Goal: Task Accomplishment & Management: Use online tool/utility

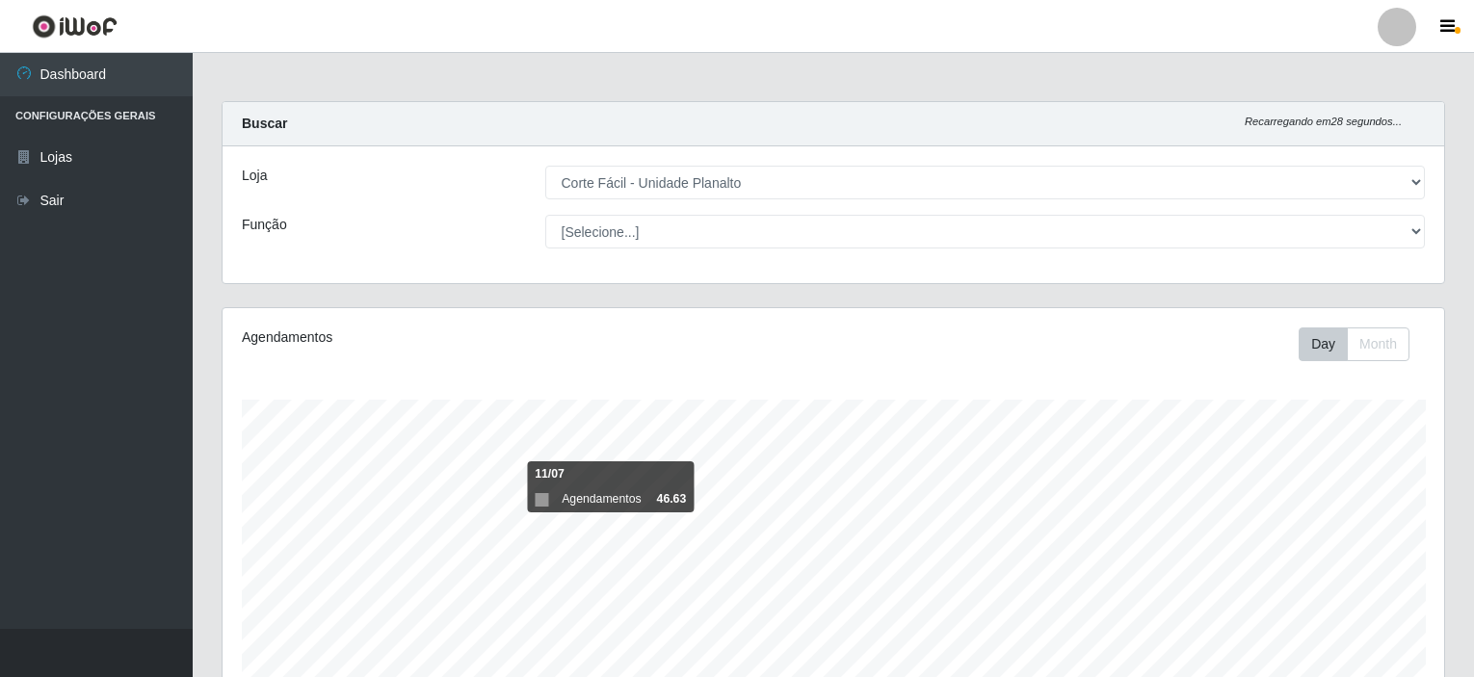
select select "202"
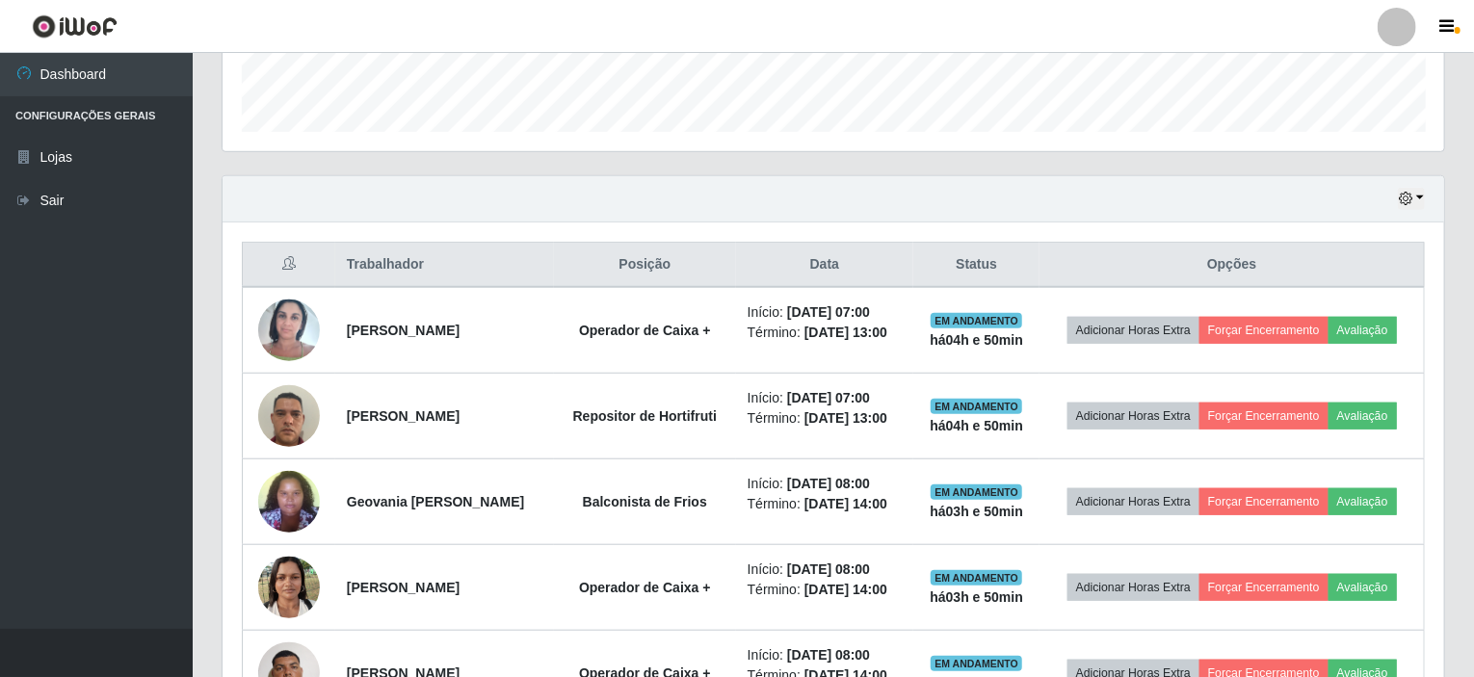
scroll to position [555, 0]
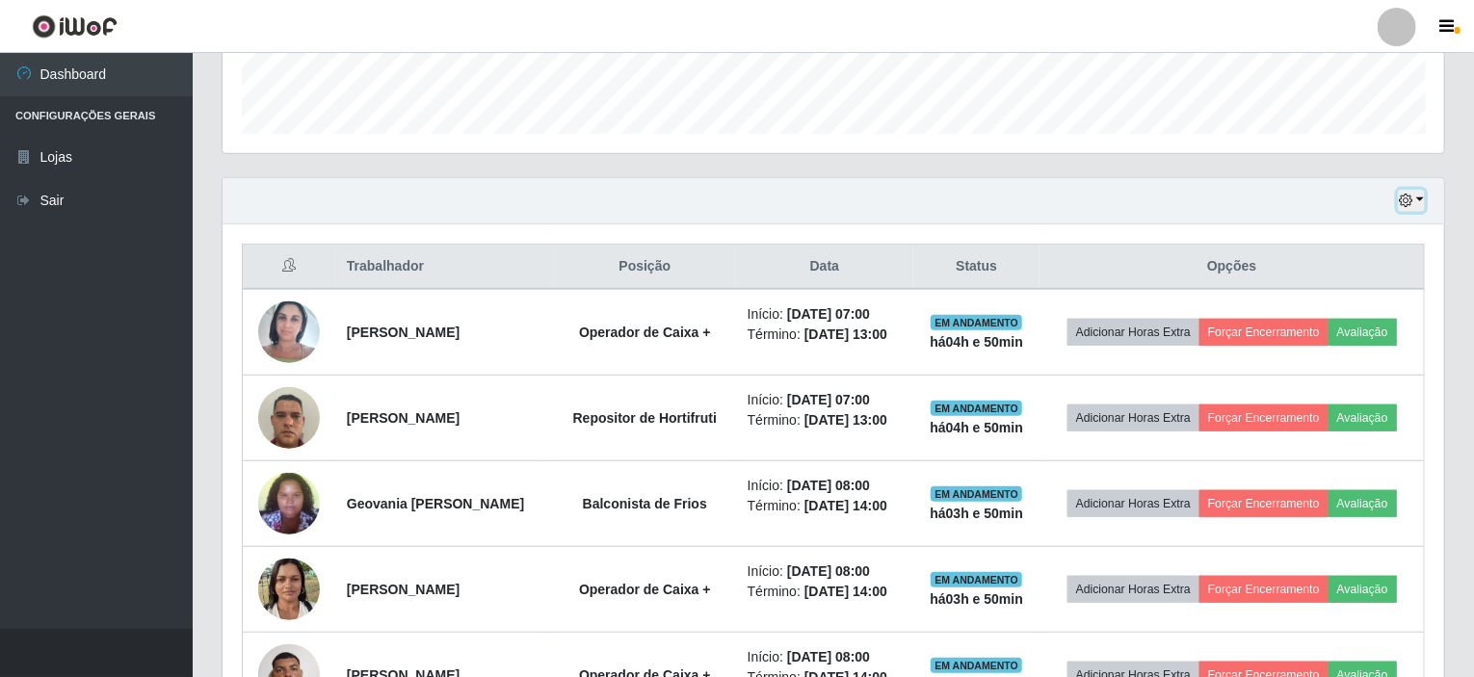
click at [1399, 200] on icon "button" at bounding box center [1405, 200] width 13 height 13
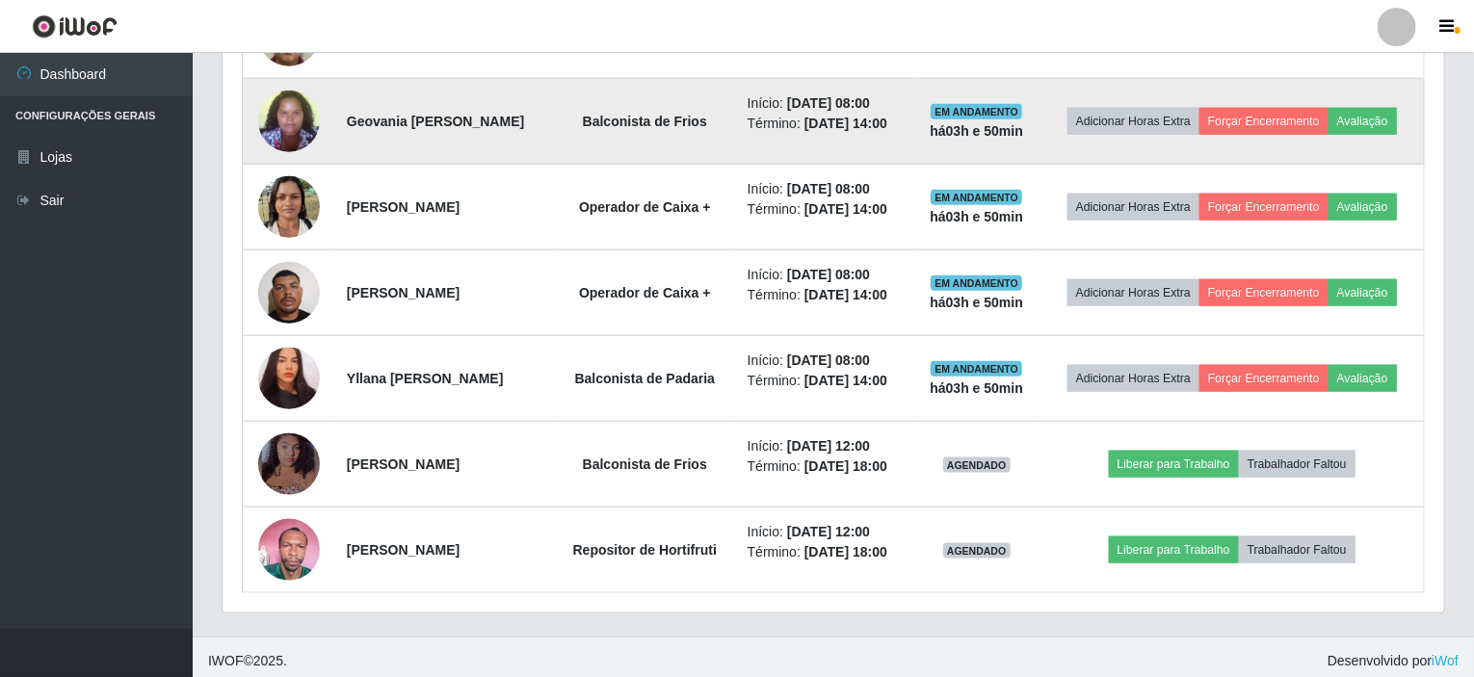
scroll to position [940, 0]
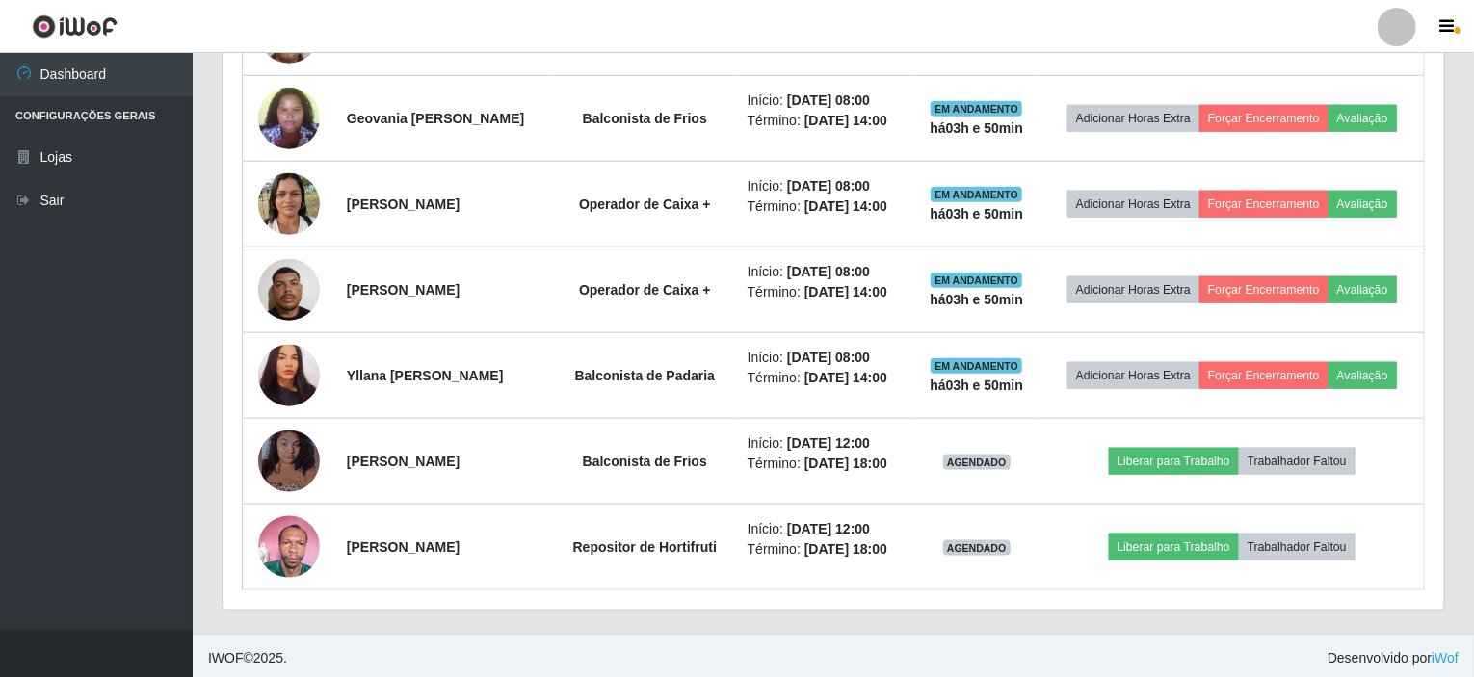
click at [1456, 351] on div "Hoje 1 dia 3 dias 1 Semana Não encerrados Trabalhador Posição Data Status Opçõe…" at bounding box center [833, 213] width 1252 height 842
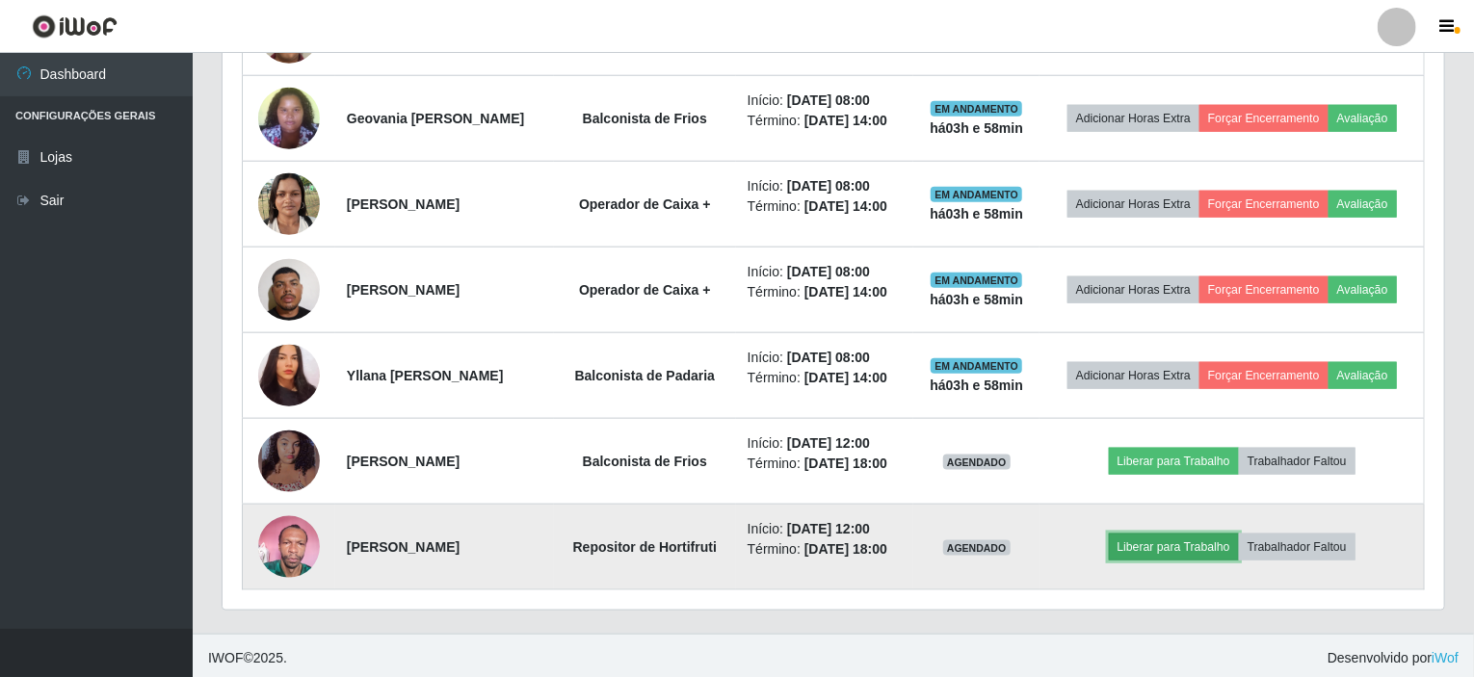
click at [1188, 538] on button "Liberar para Trabalho" at bounding box center [1174, 547] width 130 height 27
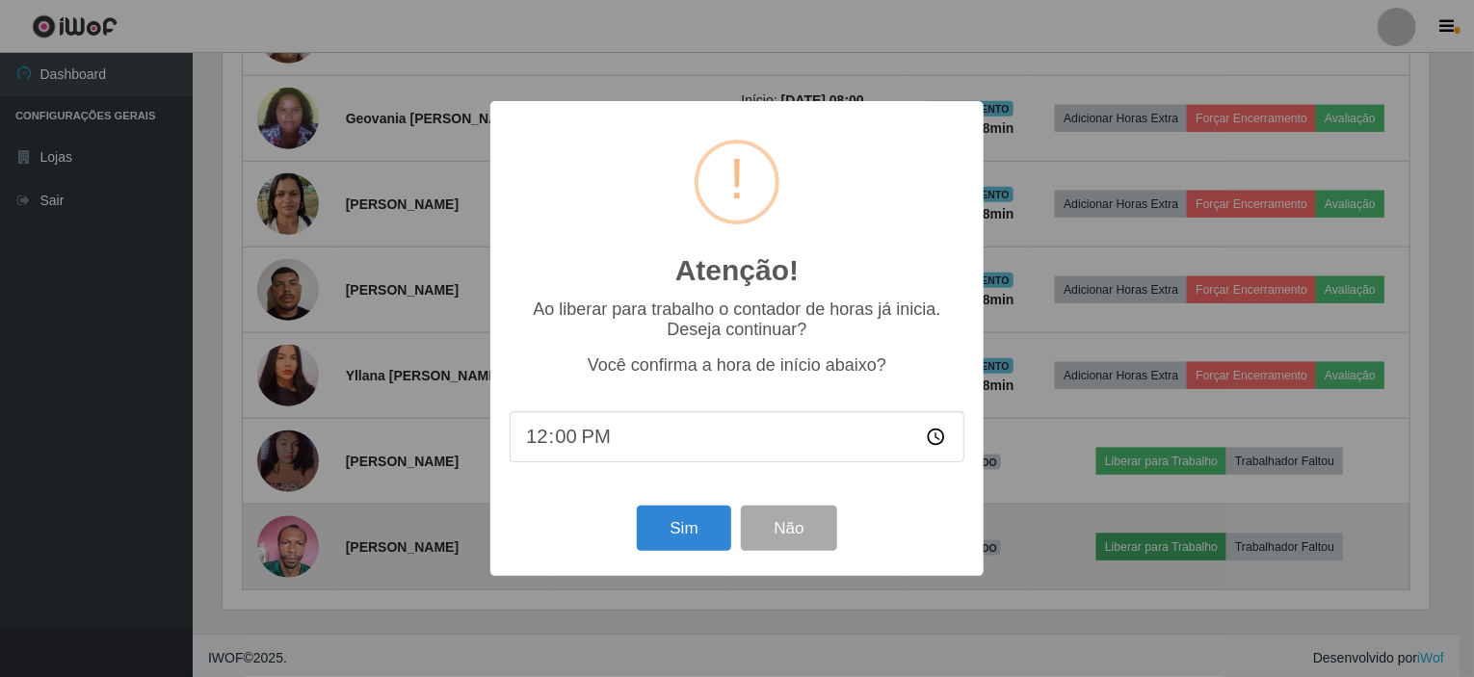
scroll to position [400, 1214]
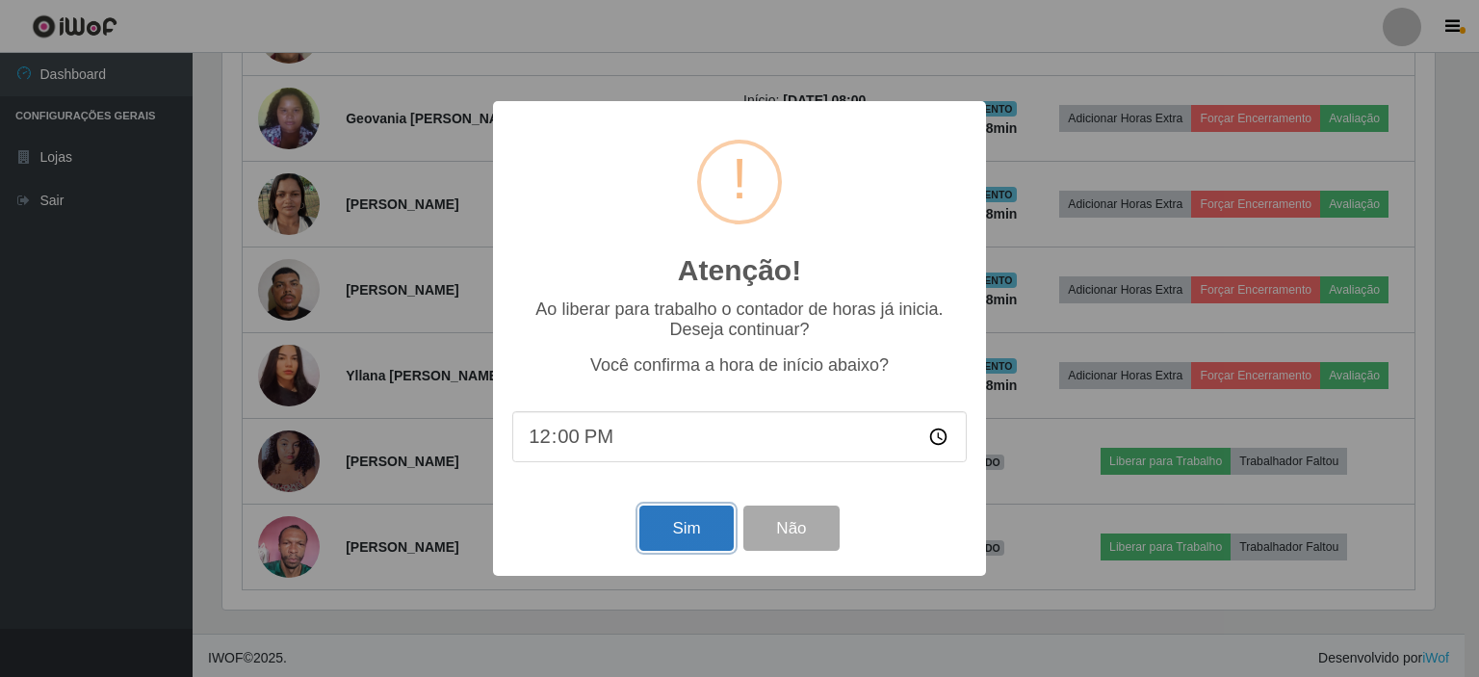
click at [710, 526] on button "Sim" at bounding box center [686, 528] width 93 height 45
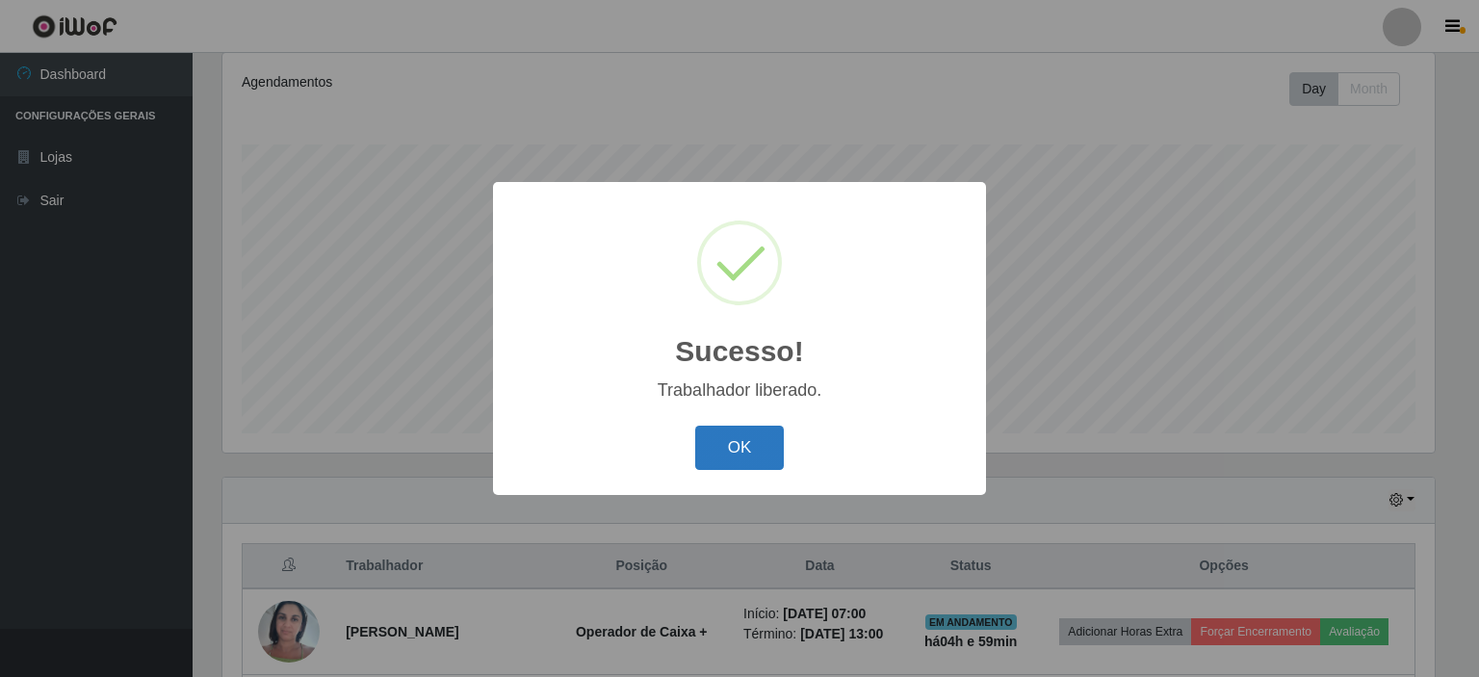
click at [736, 433] on button "OK" at bounding box center [740, 448] width 90 height 45
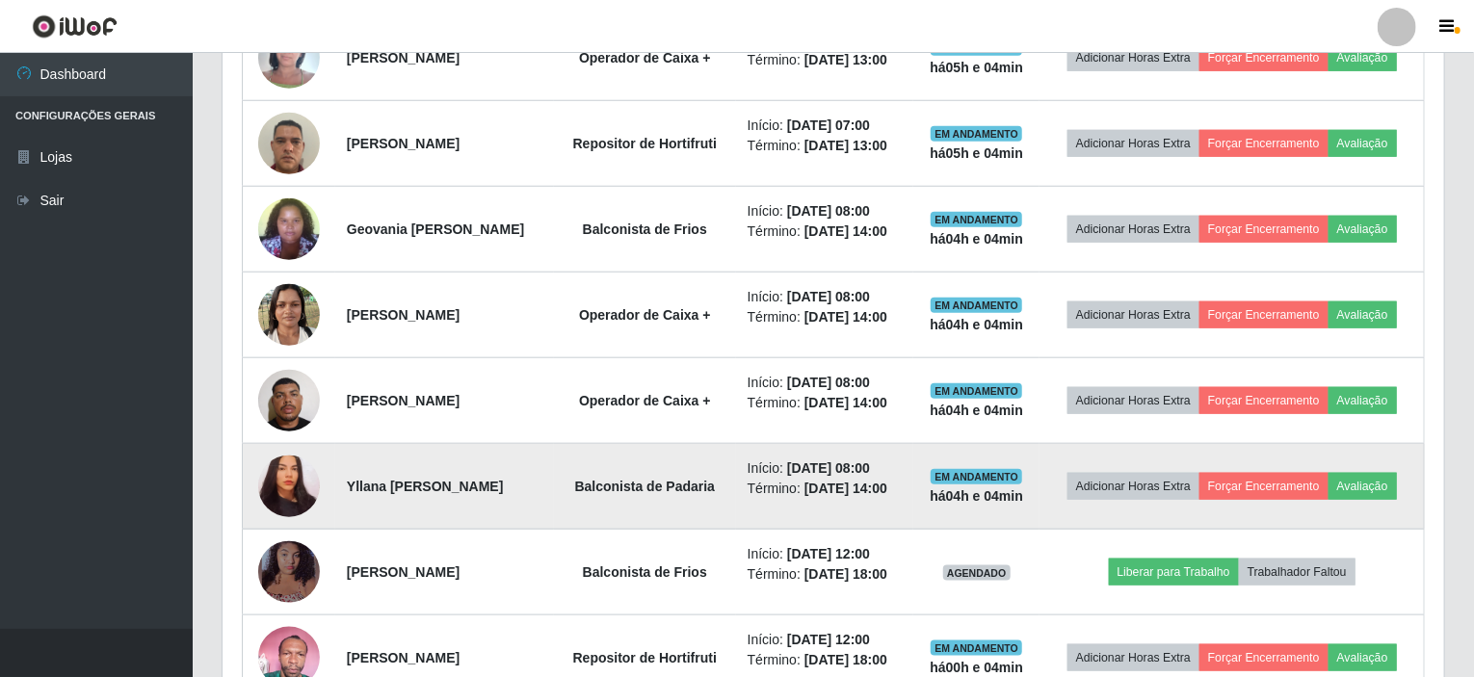
scroll to position [940, 0]
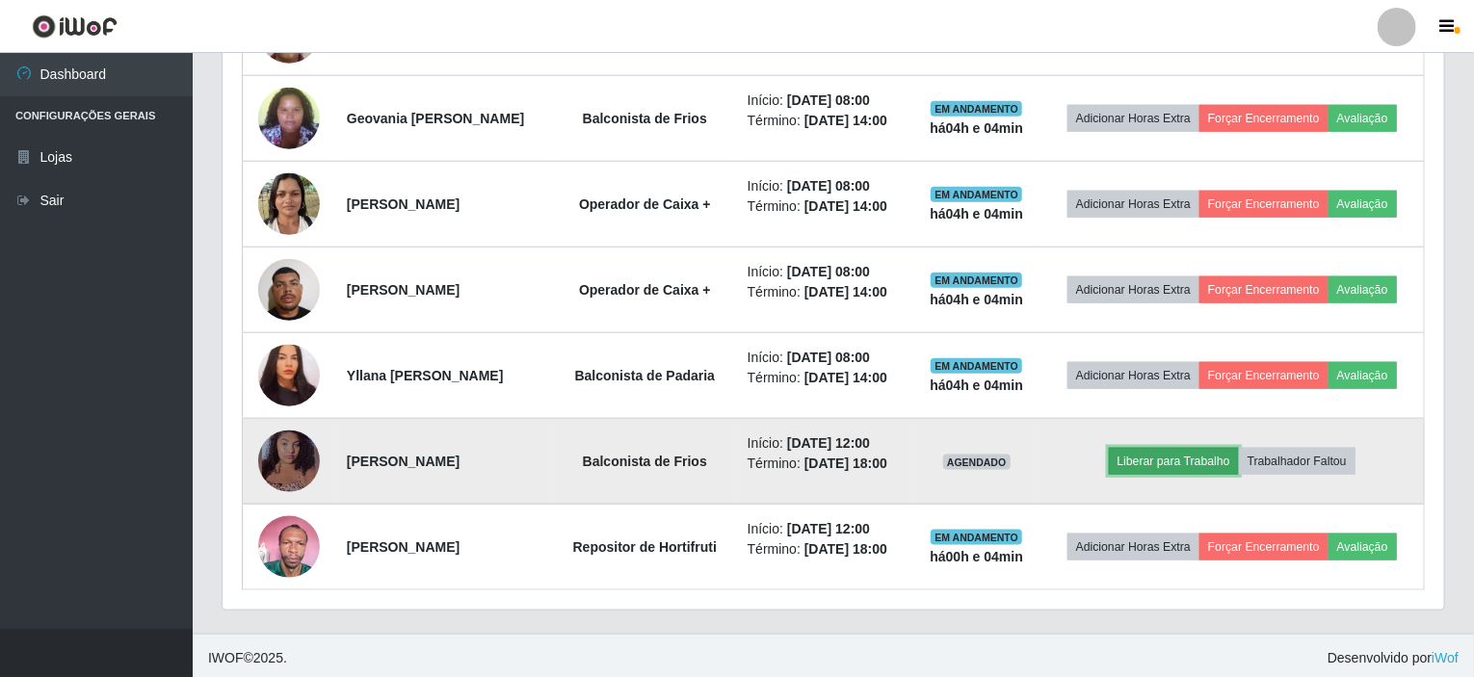
click at [1175, 457] on button "Liberar para Trabalho" at bounding box center [1174, 461] width 130 height 27
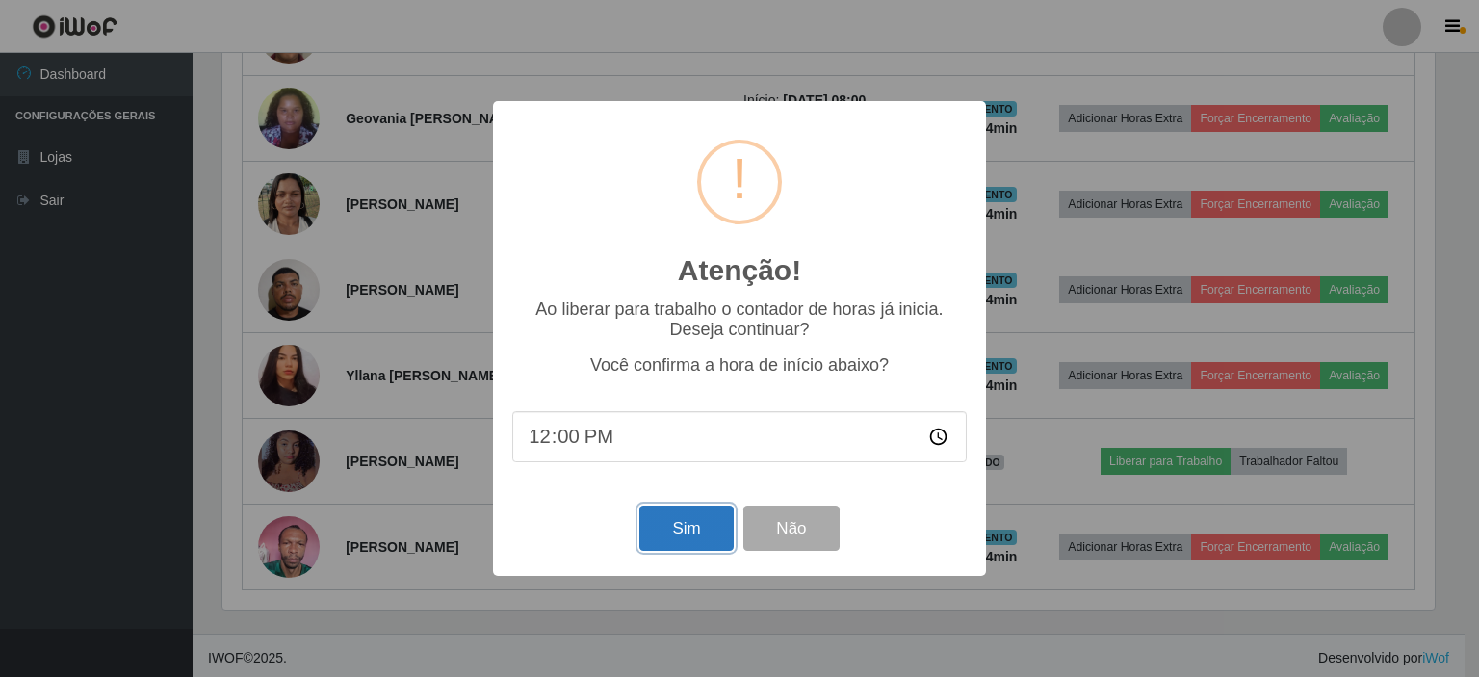
click at [682, 527] on button "Sim" at bounding box center [686, 528] width 93 height 45
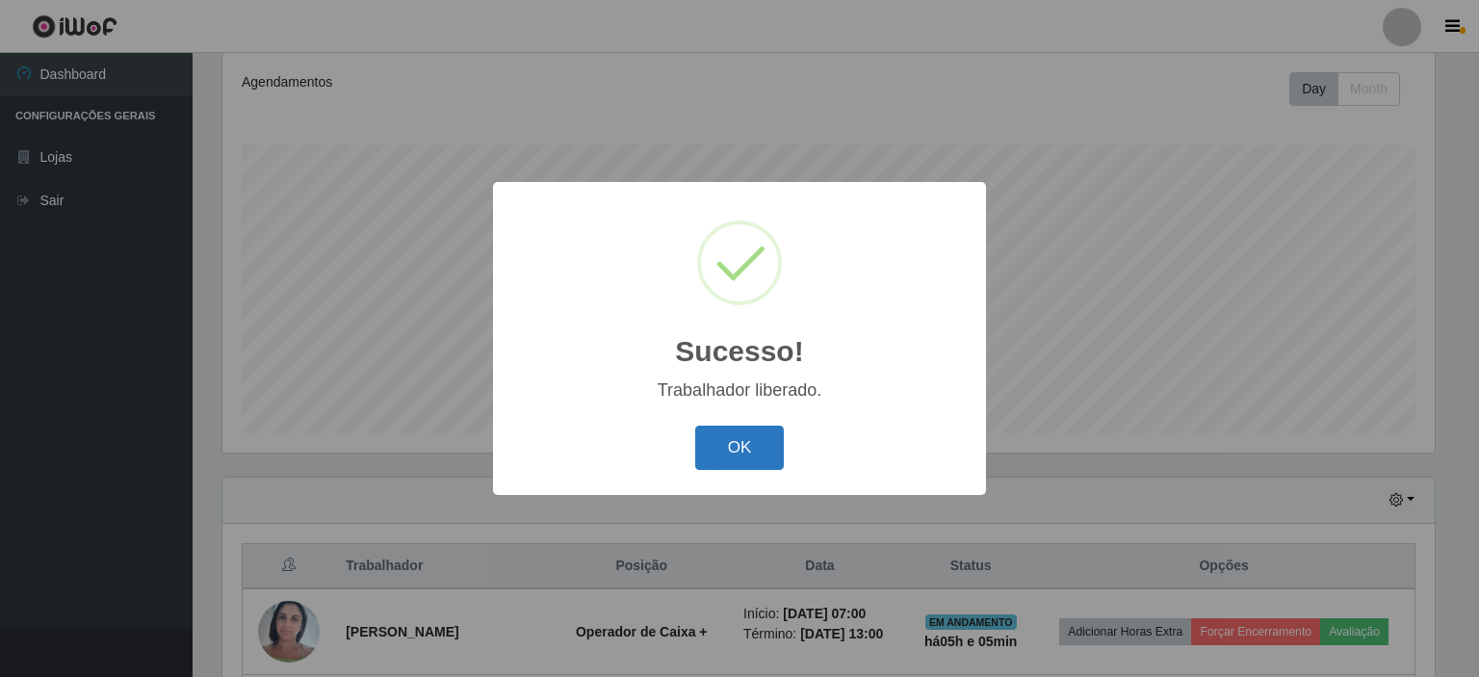
click at [747, 450] on button "OK" at bounding box center [740, 448] width 90 height 45
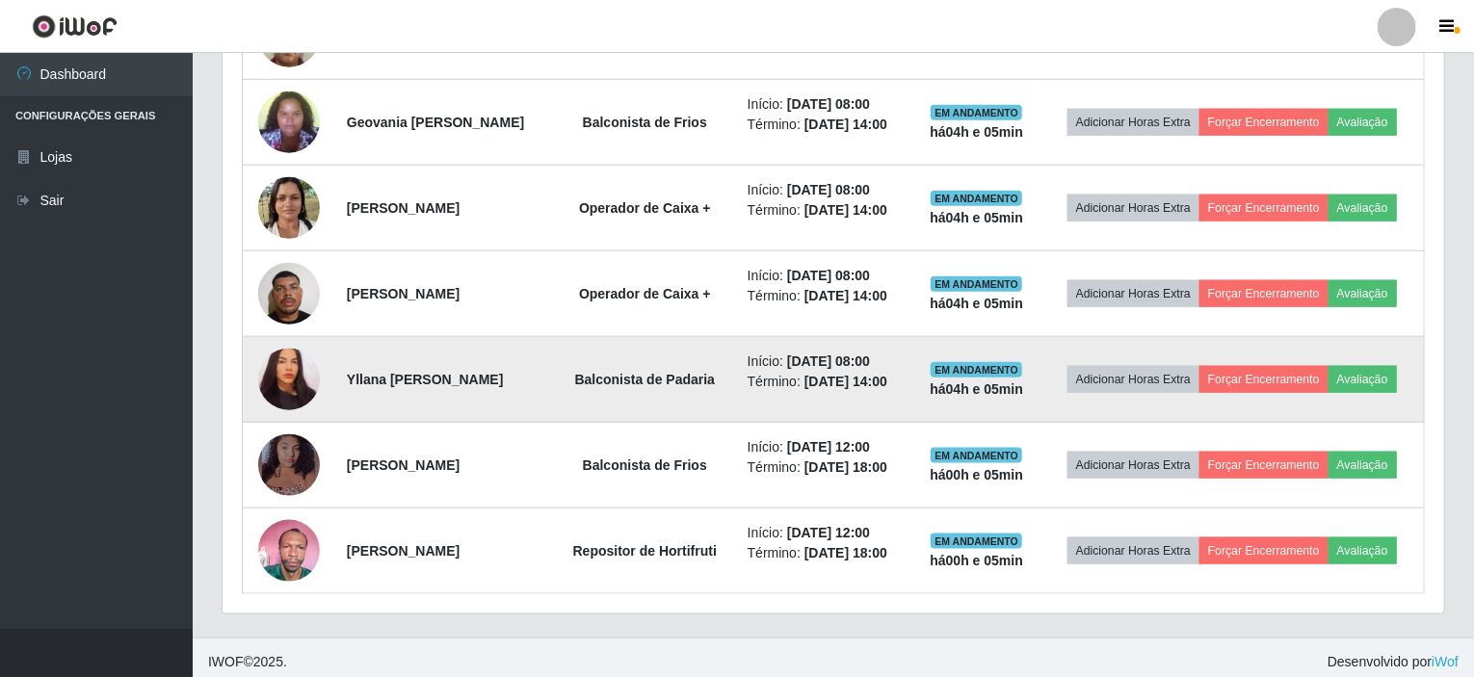
scroll to position [940, 0]
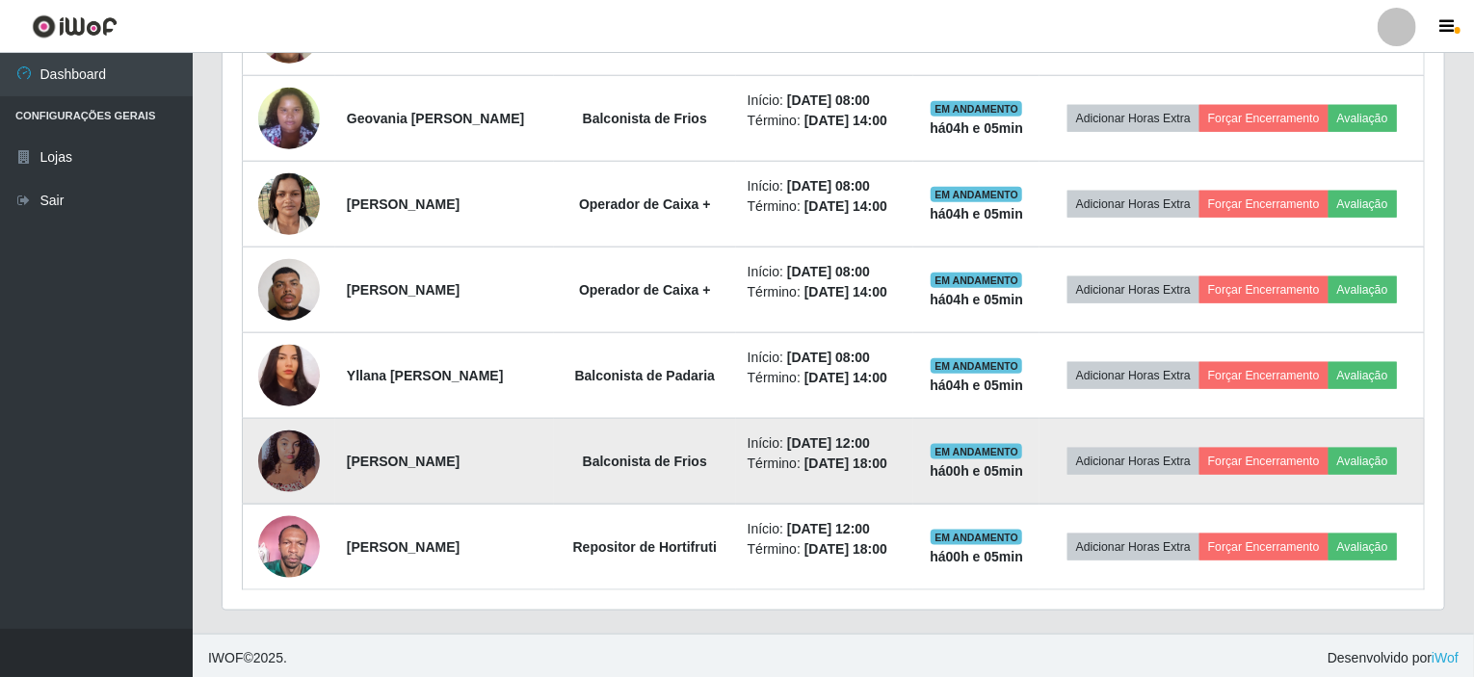
click at [304, 454] on img at bounding box center [289, 461] width 62 height 71
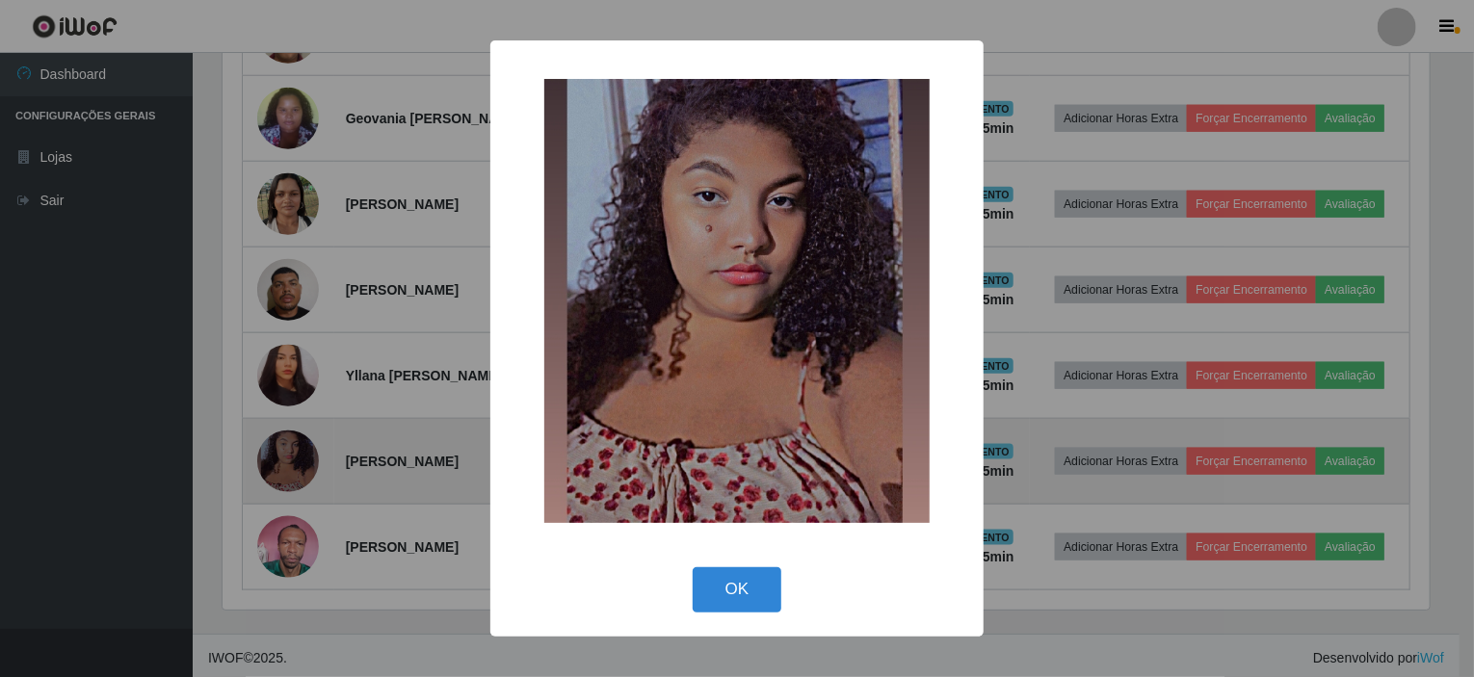
scroll to position [400, 1214]
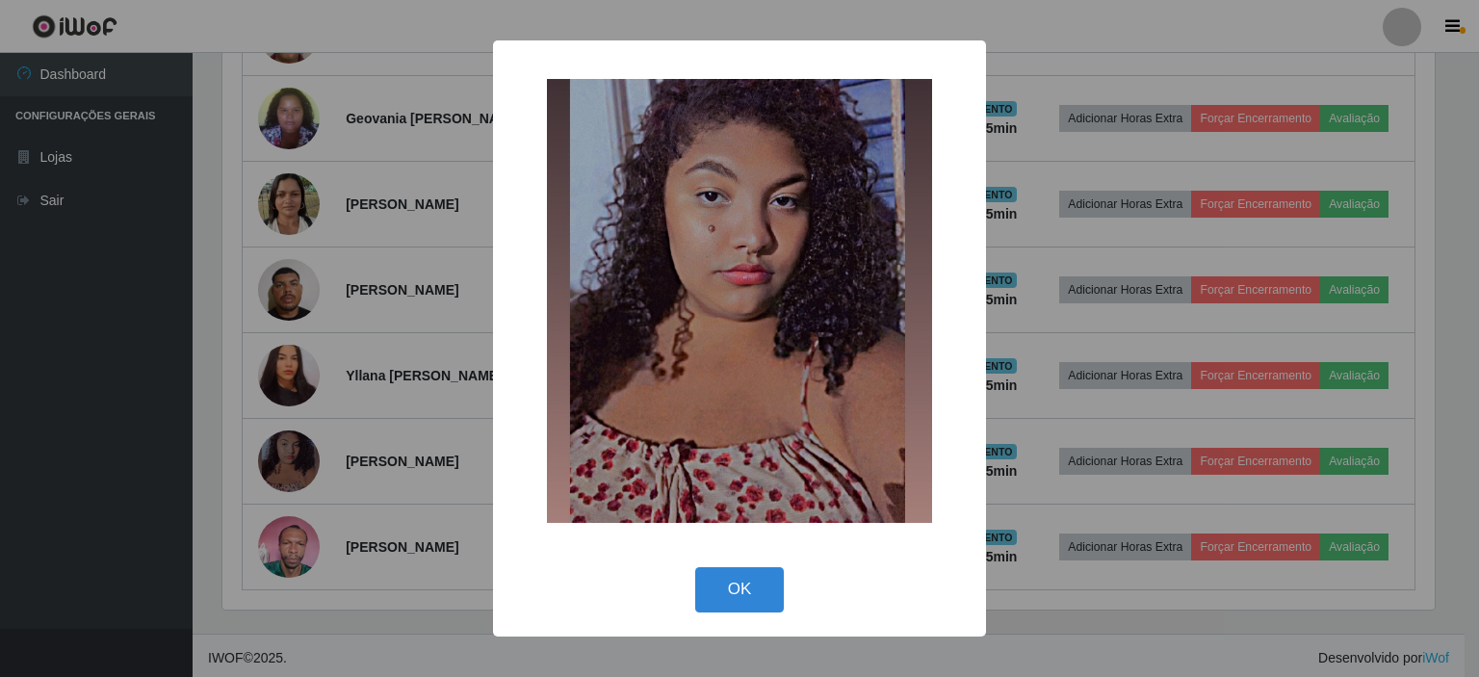
click at [419, 342] on div "× OK Cancel" at bounding box center [739, 338] width 1479 height 677
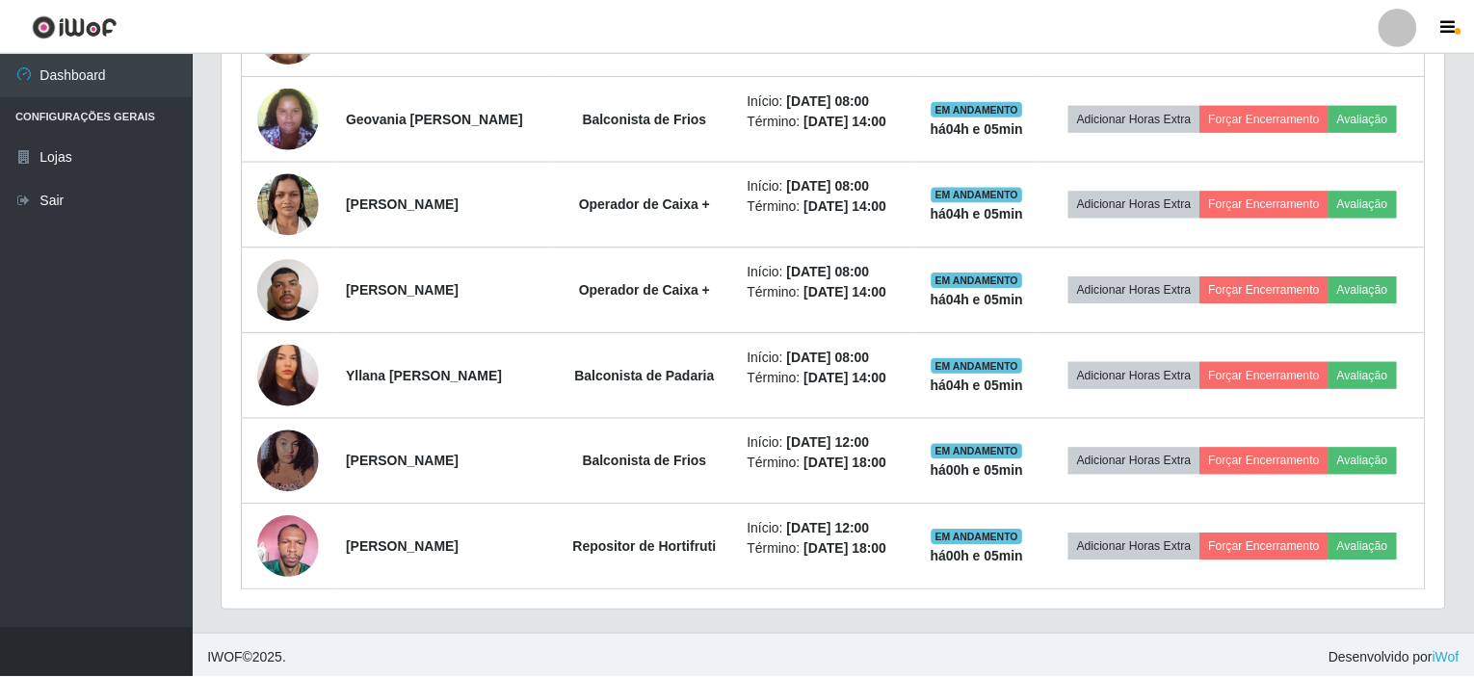
scroll to position [400, 1221]
